Goal: Task Accomplishment & Management: Use online tool/utility

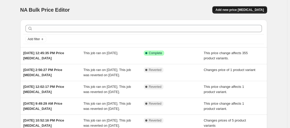
click at [255, 12] on button "Add new price [MEDICAL_DATA]" at bounding box center [239, 9] width 55 height 7
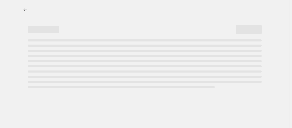
select select "percentage"
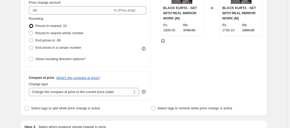
scroll to position [130, 0]
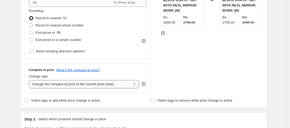
click at [50, 86] on select "Change the compare at price to the current price (sale) Change the compare at p…" at bounding box center [84, 84] width 110 height 8
click at [245, 74] on div "STOREFRONT EXAMPLE BLACK KURTA - SET WITH REAL MIRROR WORK (M) Rs. 1899.00 Rs. …" at bounding box center [211, 29] width 103 height 127
click at [28, 101] on input "Select tags to add while price change is active" at bounding box center [27, 101] width 4 height 4
checkbox input "true"
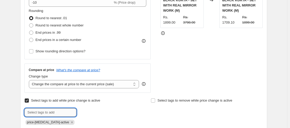
click at [38, 115] on input "text" at bounding box center [50, 113] width 52 height 8
type input "9"
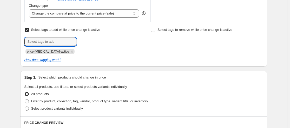
scroll to position [208, 0]
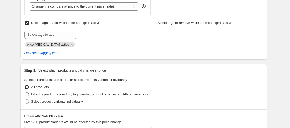
click at [27, 96] on span at bounding box center [27, 94] width 4 height 4
click at [25, 93] on input "Filter by product, collection, tag, vendor, product type, variant title, or inv…" at bounding box center [25, 92] width 0 height 0
radio input "true"
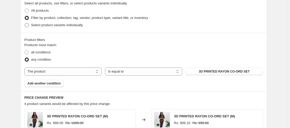
scroll to position [286, 0]
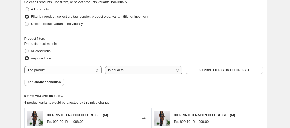
click at [143, 70] on select "Is equal to Is not equal to" at bounding box center [143, 70] width 77 height 8
click at [79, 72] on select "The product The product's collection The product's tag The product's vendor The…" at bounding box center [62, 70] width 77 height 8
select select "tag"
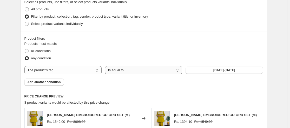
click at [123, 72] on select "Is equal to Is not equal to" at bounding box center [143, 70] width 77 height 8
click at [208, 72] on button "1000-2000" at bounding box center [223, 70] width 77 height 7
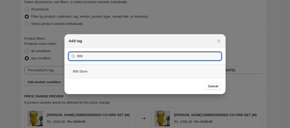
type input "999"
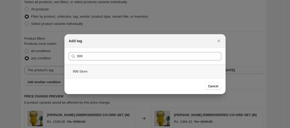
click at [76, 69] on div "999 Store" at bounding box center [144, 72] width 161 height 14
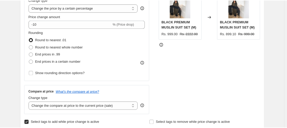
scroll to position [63, 0]
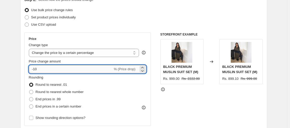
click at [34, 69] on input "-10" at bounding box center [71, 69] width 84 height 8
click at [143, 68] on icon at bounding box center [142, 67] width 2 height 1
click at [143, 72] on icon at bounding box center [142, 70] width 5 height 5
click at [128, 70] on span "% (Price drop)" at bounding box center [125, 69] width 22 height 4
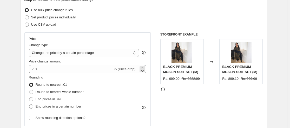
click at [128, 70] on span "% (Price drop)" at bounding box center [125, 69] width 22 height 4
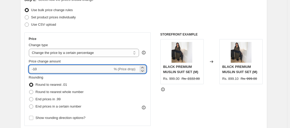
click at [77, 72] on input "-10" at bounding box center [71, 69] width 84 height 8
type input "-1"
type input "0"
